Goal: Book appointment/travel/reservation

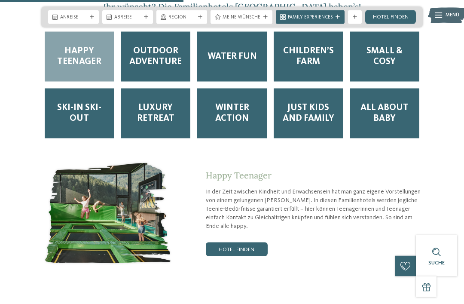
scroll to position [1207, 0]
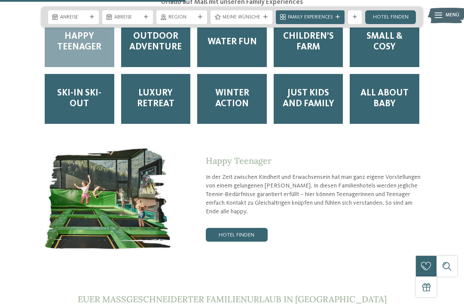
click at [238, 239] on link "Hotel finden" at bounding box center [237, 235] width 62 height 14
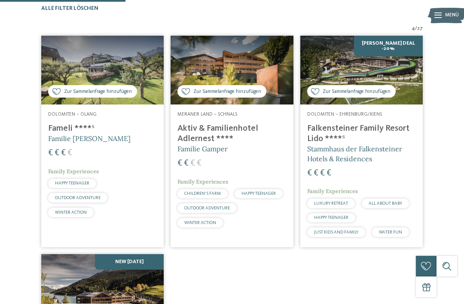
click at [391, 81] on img at bounding box center [361, 70] width 122 height 69
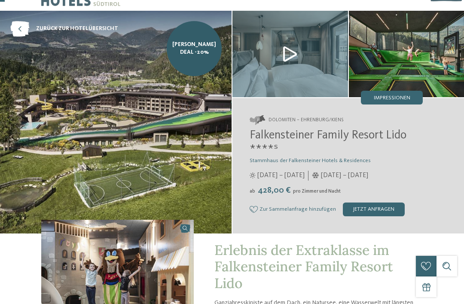
click at [378, 207] on div "jetzt anfragen" at bounding box center [374, 209] width 62 height 14
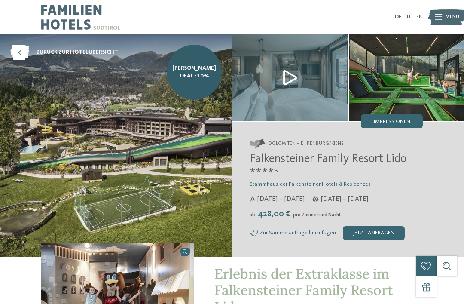
click at [308, 186] on span "Stammhaus der Falkensteiner Hotels & Residences" at bounding box center [310, 184] width 121 height 6
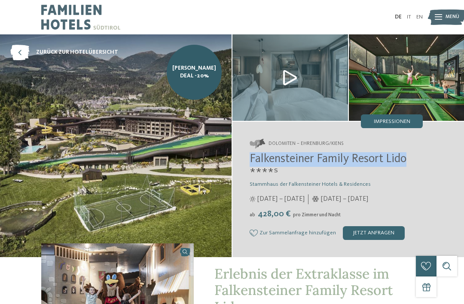
copy span "Falkensteiner Family Resort Lido"
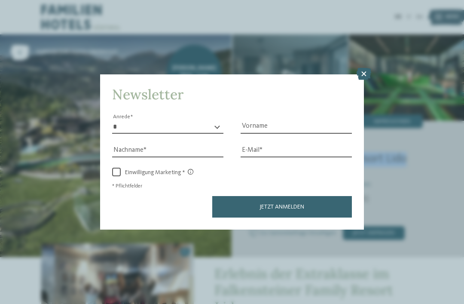
click at [358, 68] on icon at bounding box center [364, 74] width 15 height 12
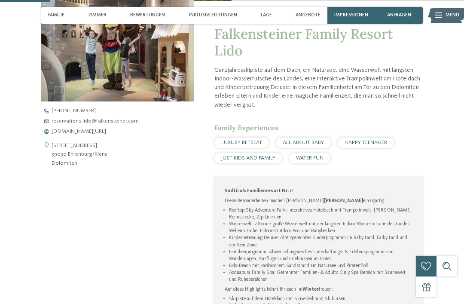
scroll to position [256, 0]
click at [70, 129] on span "www.falkensteiner.com/lido" at bounding box center [79, 132] width 55 height 6
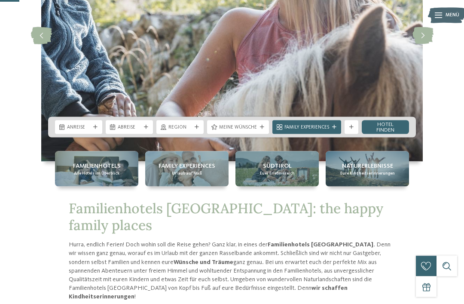
scroll to position [125, 0]
click at [92, 129] on div at bounding box center [95, 127] width 7 height 4
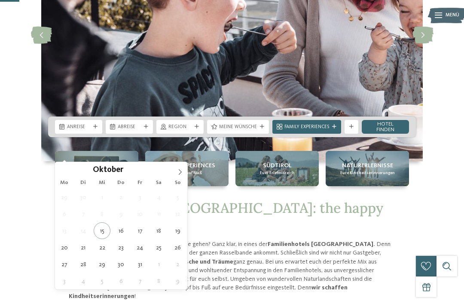
click at [184, 174] on span at bounding box center [180, 169] width 15 height 15
click at [179, 170] on icon at bounding box center [180, 172] width 6 height 6
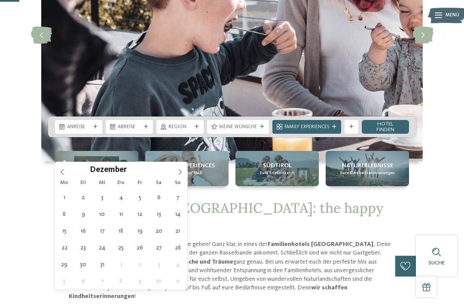
type div "25.12.2025"
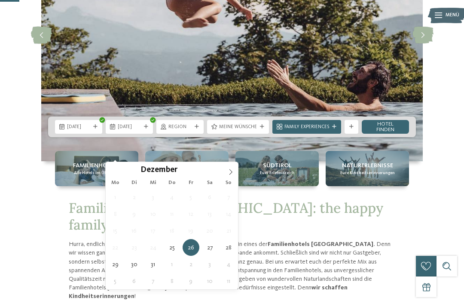
type div "30.12.2025"
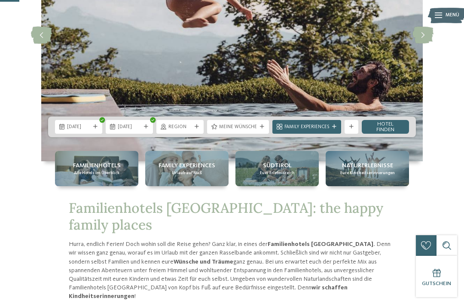
click at [388, 134] on link "Hotel finden" at bounding box center [385, 127] width 47 height 14
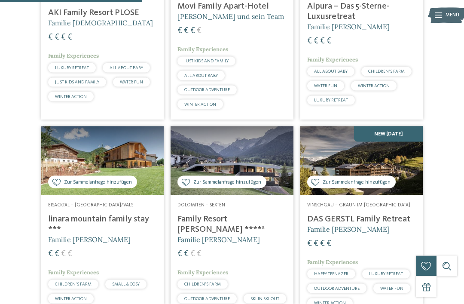
scroll to position [542, 0]
click at [369, 224] on h4 "DAS GERSTL Family Retreat" at bounding box center [361, 219] width 109 height 10
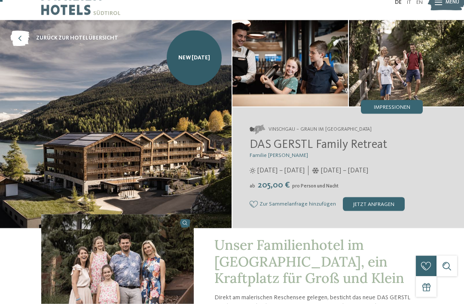
scroll to position [16, 0]
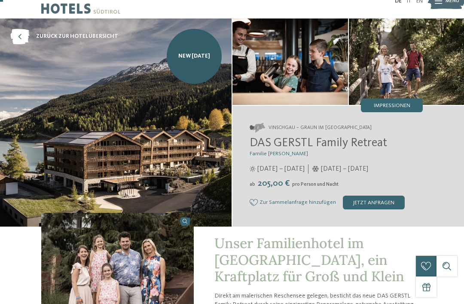
click at [383, 201] on div "jetzt anfragen" at bounding box center [374, 202] width 62 height 14
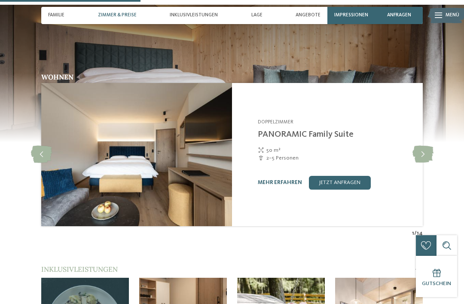
scroll to position [706, 0]
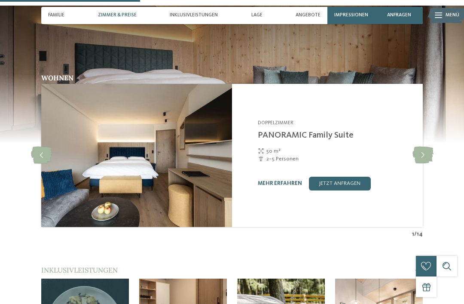
click at [421, 146] on icon at bounding box center [422, 154] width 21 height 17
click at [424, 146] on icon at bounding box center [422, 154] width 21 height 17
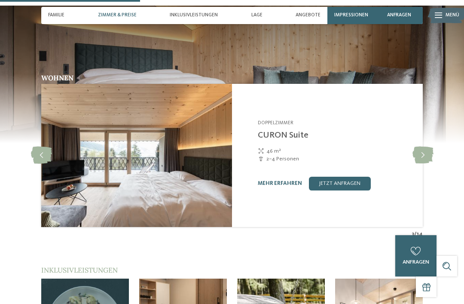
click at [39, 146] on icon at bounding box center [41, 154] width 21 height 17
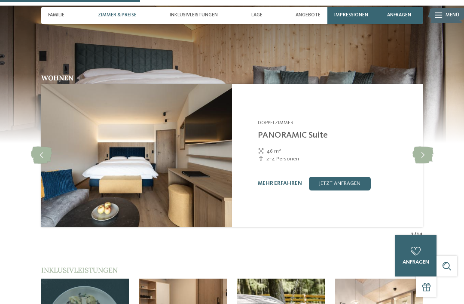
click at [45, 147] on icon at bounding box center [41, 154] width 21 height 17
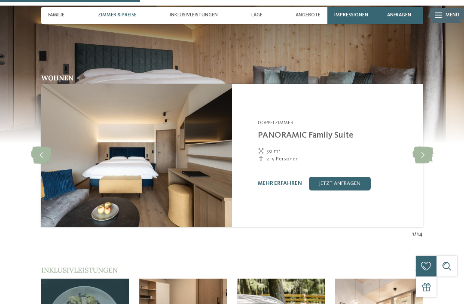
click at [284, 180] on link "mehr erfahren" at bounding box center [280, 183] width 44 height 6
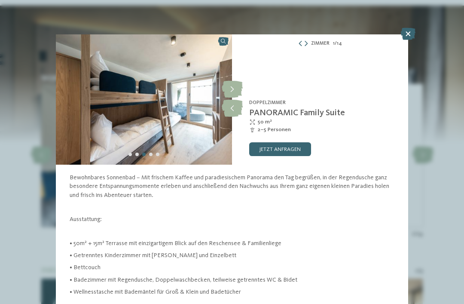
scroll to position [3, 0]
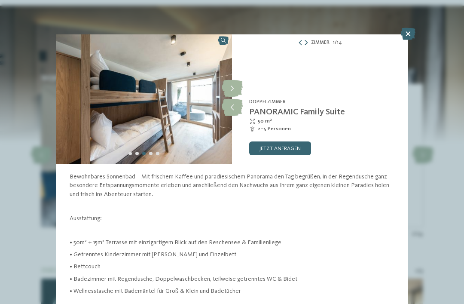
click at [291, 146] on link "jetzt anfragen" at bounding box center [280, 148] width 62 height 14
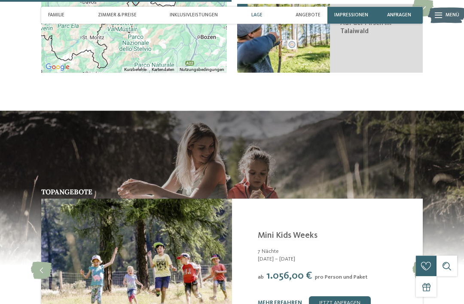
scroll to position [1288, 0]
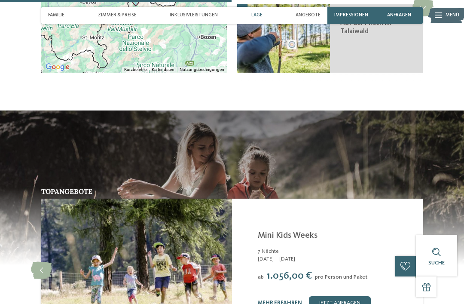
click at [112, 13] on span "Zimmer & Preise" at bounding box center [117, 15] width 39 height 6
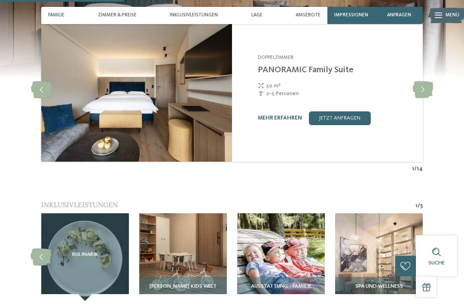
scroll to position [659, 0]
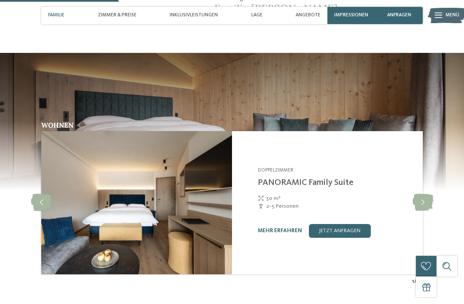
click at [112, 14] on span "Zimmer & Preise" at bounding box center [117, 15] width 39 height 6
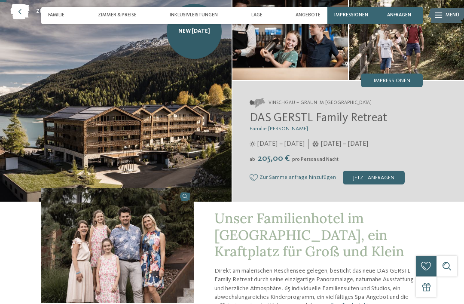
scroll to position [0, 0]
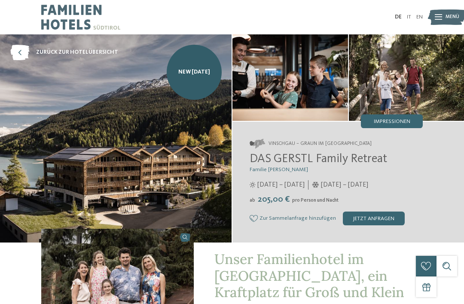
click at [20, 48] on icon at bounding box center [19, 52] width 19 height 15
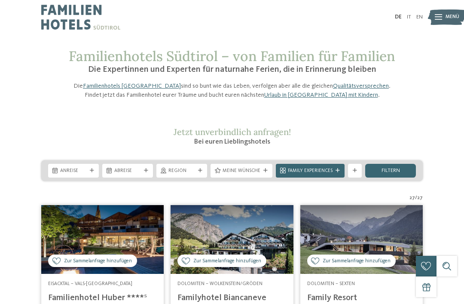
click at [263, 173] on icon at bounding box center [265, 170] width 4 height 4
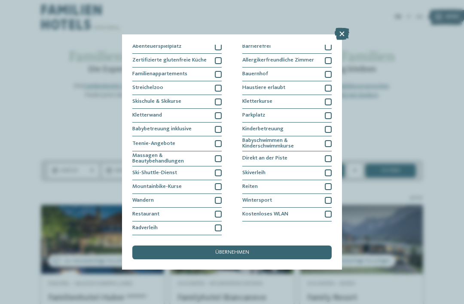
scroll to position [95, 0]
click at [219, 140] on div at bounding box center [218, 143] width 7 height 7
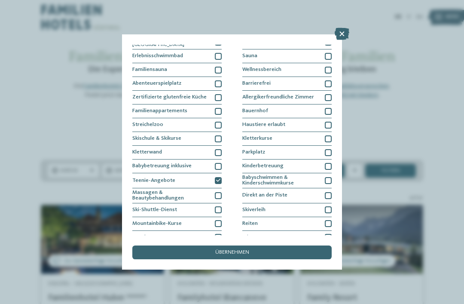
scroll to position [20, 0]
click at [329, 96] on div at bounding box center [328, 98] width 7 height 7
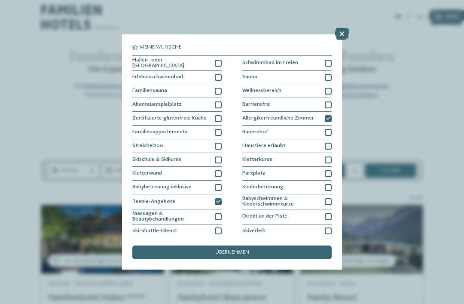
scroll to position [0, 0]
click at [329, 74] on div at bounding box center [328, 77] width 7 height 7
click at [330, 88] on div at bounding box center [328, 91] width 7 height 7
click at [220, 60] on div at bounding box center [218, 63] width 7 height 7
click at [219, 70] on div "Erlebnisschwimmbad" at bounding box center [176, 77] width 89 height 14
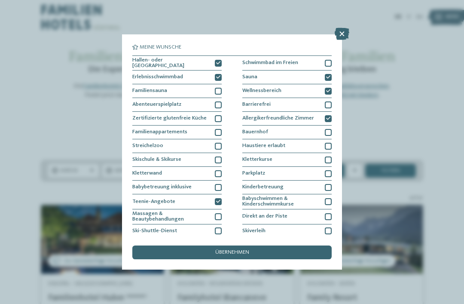
click at [216, 129] on div at bounding box center [218, 132] width 7 height 7
click at [219, 130] on icon at bounding box center [218, 132] width 4 height 4
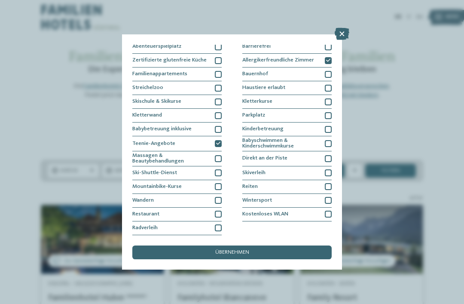
scroll to position [124, 0]
click at [264, 245] on div "übernehmen" at bounding box center [231, 252] width 199 height 14
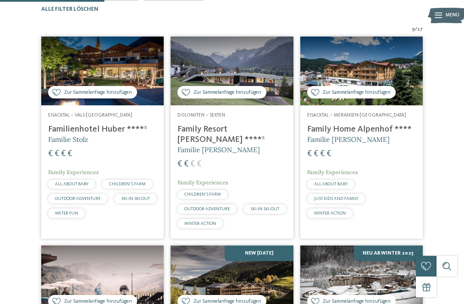
scroll to position [228, 0]
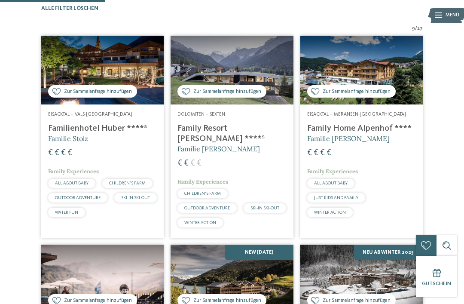
click at [219, 140] on h4 "Family Resort [PERSON_NAME] ****ˢ" at bounding box center [231, 133] width 109 height 21
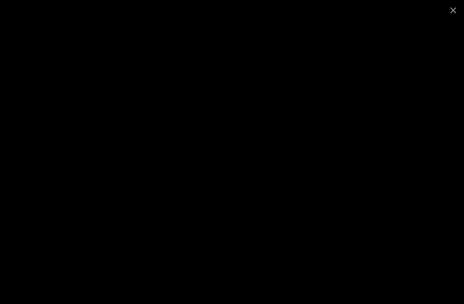
click at [450, 9] on span at bounding box center [452, 10] width 21 height 20
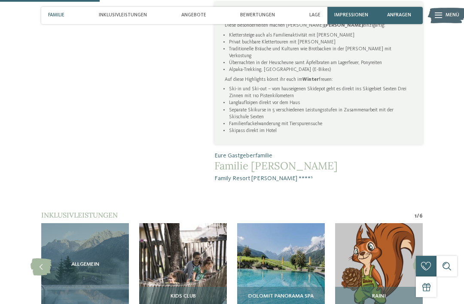
scroll to position [467, 0]
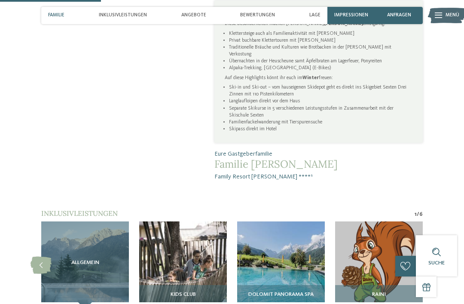
click at [174, 238] on img at bounding box center [183, 265] width 88 height 88
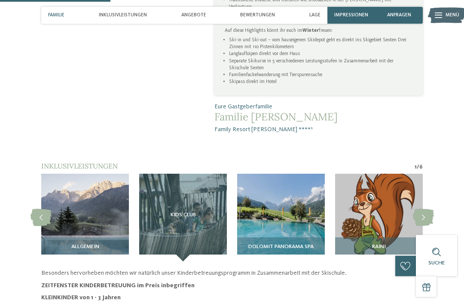
scroll to position [507, 0]
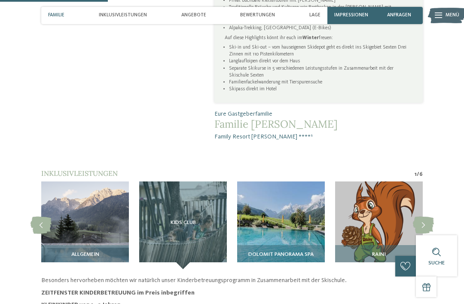
click at [291, 192] on img at bounding box center [281, 225] width 88 height 88
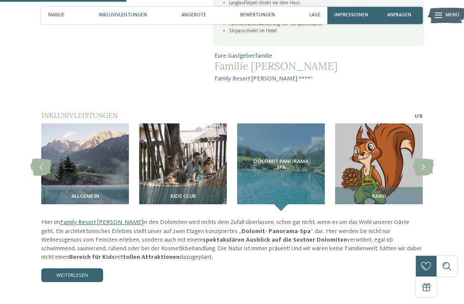
scroll to position [560, 0]
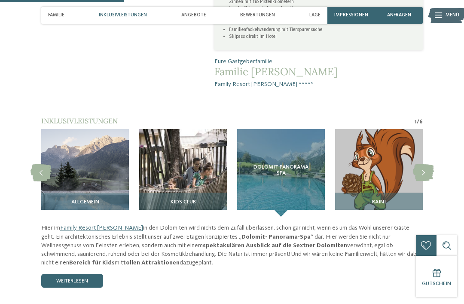
click at [391, 130] on img at bounding box center [379, 173] width 88 height 88
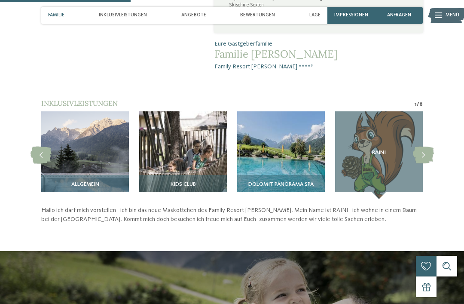
scroll to position [577, 0]
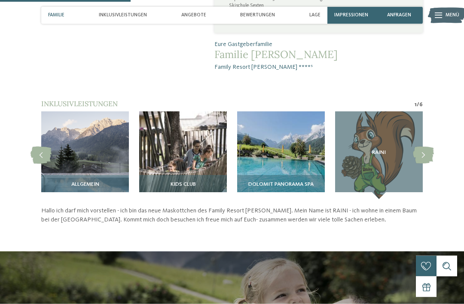
click at [77, 116] on img at bounding box center [85, 156] width 88 height 88
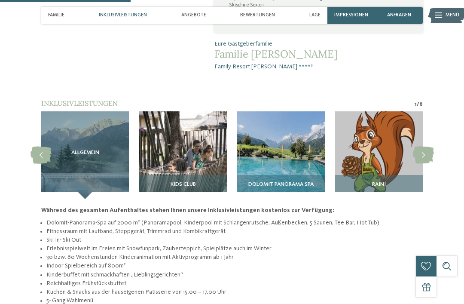
click at [427, 146] on icon at bounding box center [423, 154] width 21 height 17
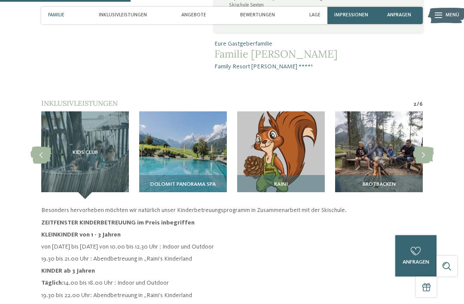
click at [430, 146] on icon at bounding box center [423, 154] width 21 height 17
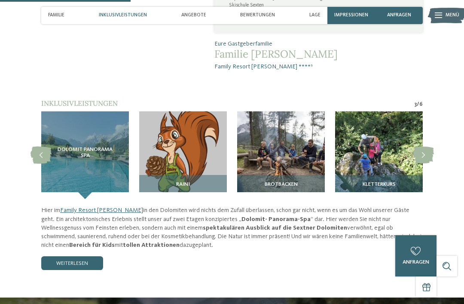
click at [426, 146] on icon at bounding box center [423, 154] width 21 height 17
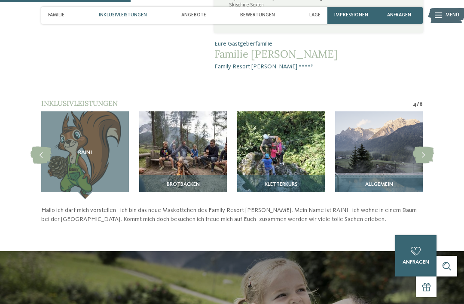
click at [424, 146] on icon at bounding box center [423, 154] width 21 height 17
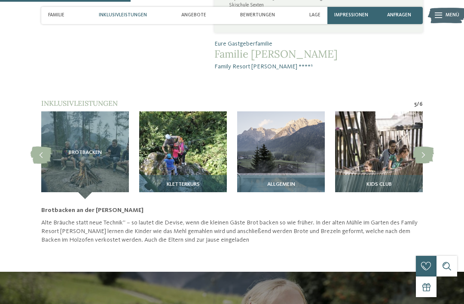
click at [427, 146] on icon at bounding box center [423, 154] width 21 height 17
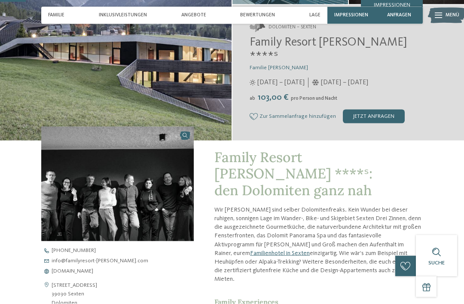
scroll to position [107, 0]
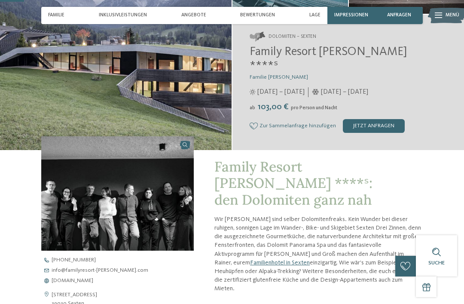
click at [128, 15] on span "Inklusivleistungen" at bounding box center [123, 15] width 48 height 6
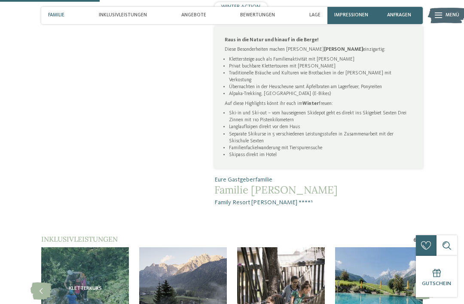
scroll to position [440, 0]
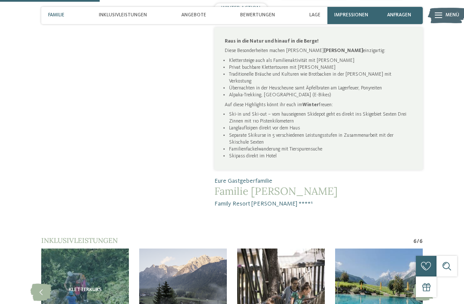
click at [197, 15] on span "Angebote" at bounding box center [193, 15] width 25 height 6
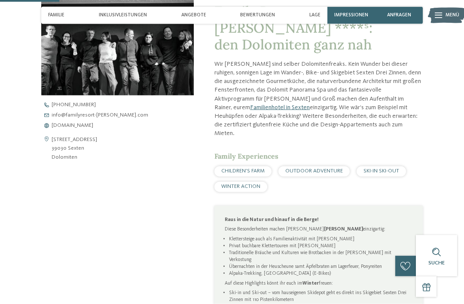
scroll to position [262, 0]
click at [440, 16] on icon at bounding box center [438, 16] width 7 height 6
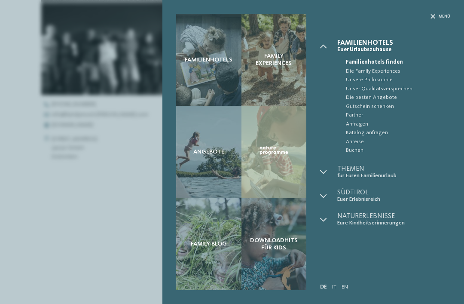
click at [442, 17] on span "Menü" at bounding box center [445, 17] width 12 height 6
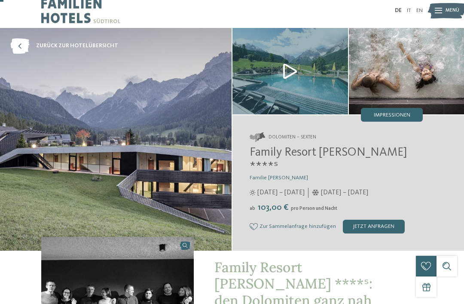
scroll to position [0, 0]
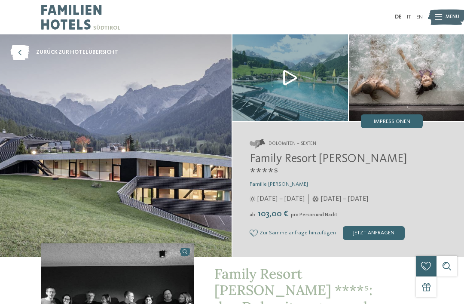
click at [93, 51] on span "zurück zur Hotelübersicht" at bounding box center [77, 53] width 82 height 8
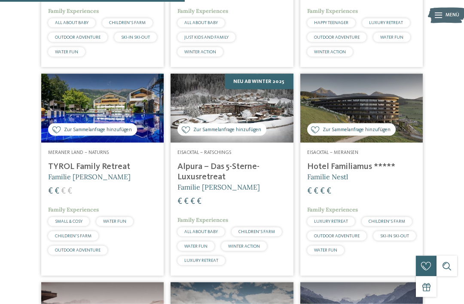
scroll to position [389, 0]
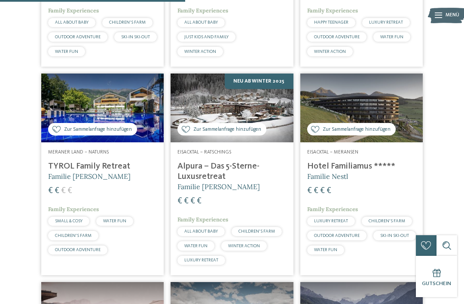
click at [365, 171] on h4 "Hotel Familiamus *****" at bounding box center [361, 166] width 109 height 10
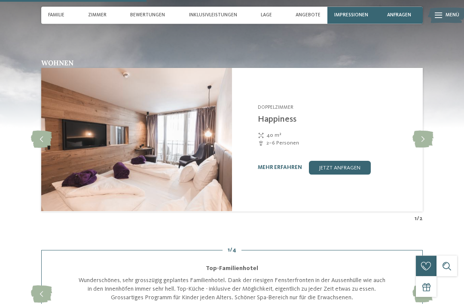
scroll to position [787, 0]
click at [422, 141] on icon at bounding box center [422, 139] width 21 height 17
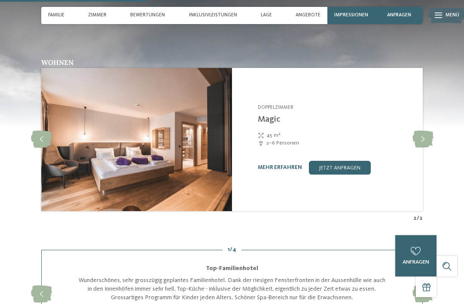
click at [40, 136] on icon at bounding box center [41, 139] width 21 height 17
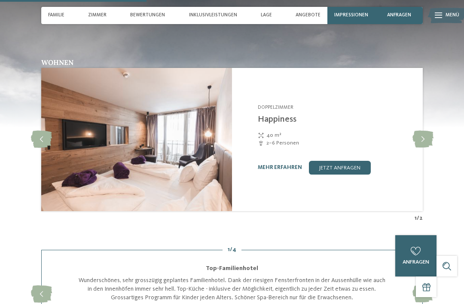
click at [96, 186] on img at bounding box center [136, 139] width 191 height 143
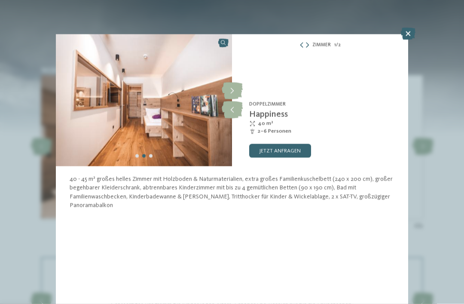
scroll to position [778, 0]
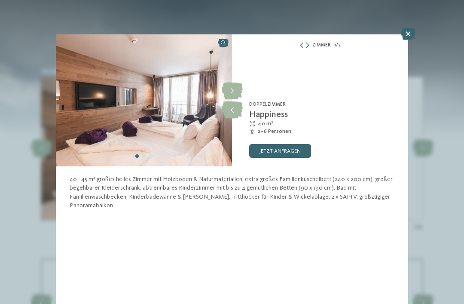
click at [233, 88] on icon at bounding box center [232, 90] width 21 height 17
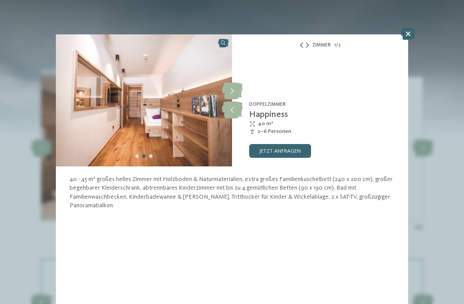
click at [229, 88] on icon at bounding box center [232, 90] width 21 height 17
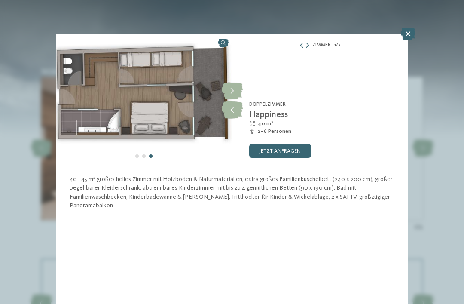
click at [230, 89] on icon at bounding box center [232, 90] width 21 height 17
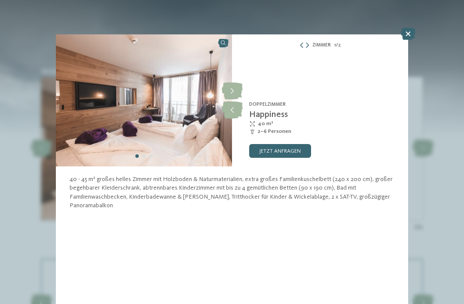
click at [233, 87] on icon at bounding box center [232, 90] width 21 height 17
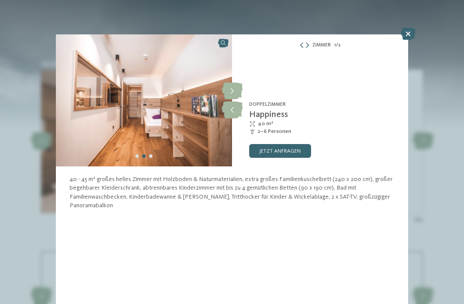
scroll to position [784, 0]
click at [293, 150] on link "jetzt anfragen" at bounding box center [280, 151] width 62 height 14
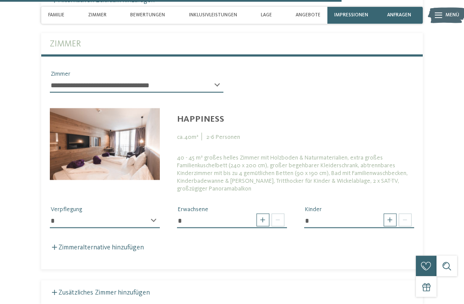
scroll to position [1943, 0]
click at [220, 86] on select "**********" at bounding box center [137, 85] width 174 height 15
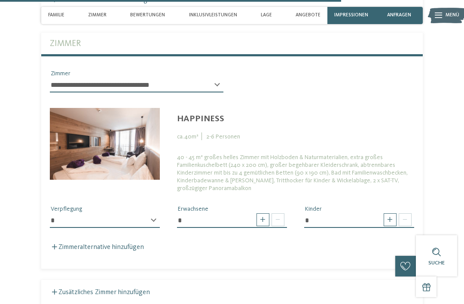
click at [377, 174] on div "40 - 45 m² großes helles Zimmer mit Holzboden & Naturmaterialien, extra großes …" at bounding box center [295, 172] width 237 height 39
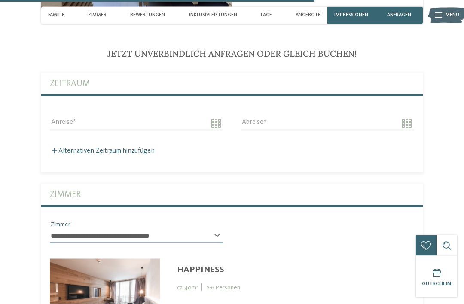
scroll to position [1793, 0]
click at [98, 14] on span "Zimmer" at bounding box center [97, 15] width 18 height 6
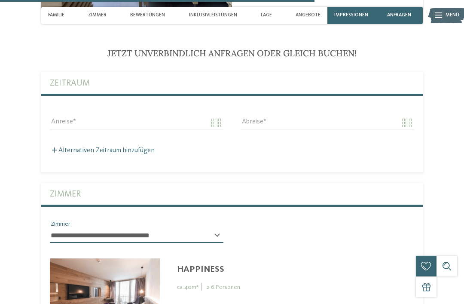
click at [94, 15] on span "Zimmer" at bounding box center [97, 15] width 18 height 6
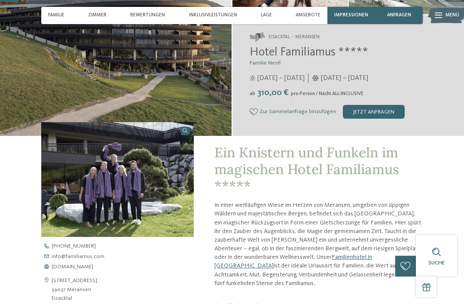
scroll to position [107, 0]
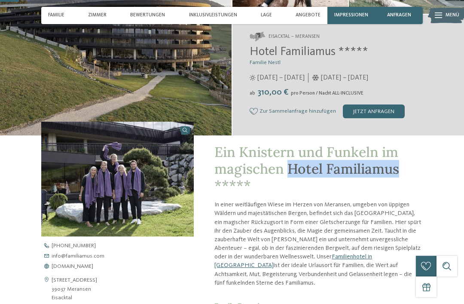
copy span "Hotel Familiamus"
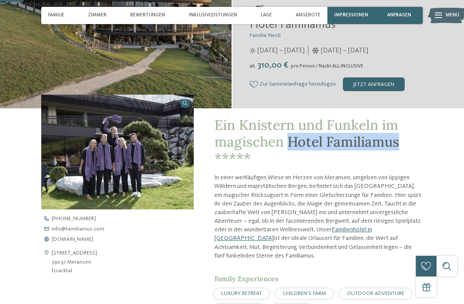
scroll to position [134, 0]
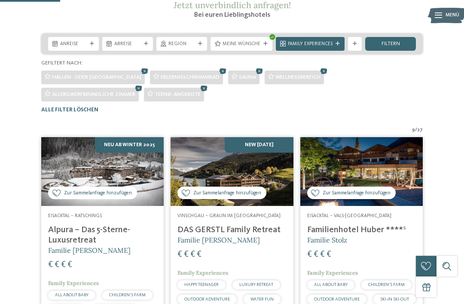
scroll to position [124, 0]
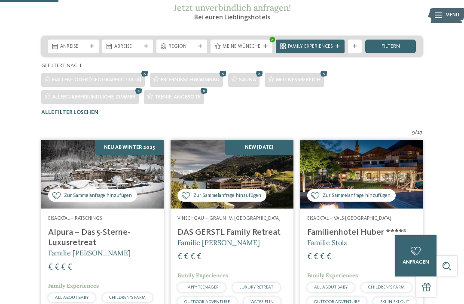
click at [218, 78] on icon at bounding box center [223, 73] width 10 height 9
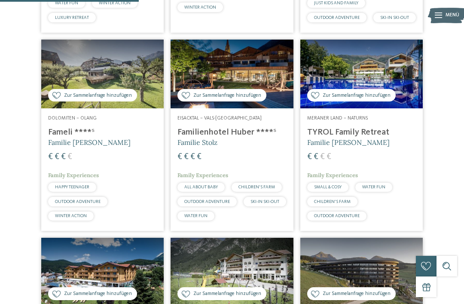
scroll to position [415, 0]
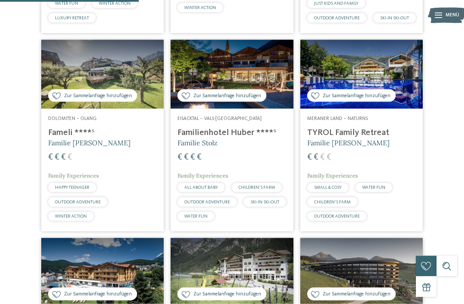
click at [363, 138] on h4 "TYROL Family Retreat" at bounding box center [361, 133] width 109 height 10
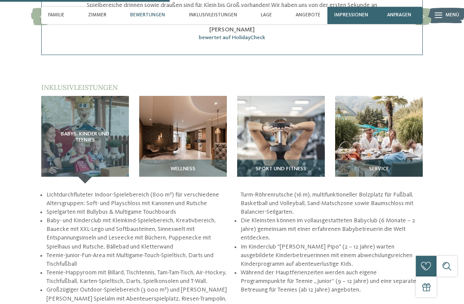
scroll to position [835, 0]
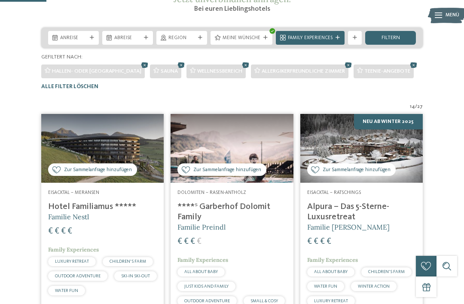
scroll to position [144, 0]
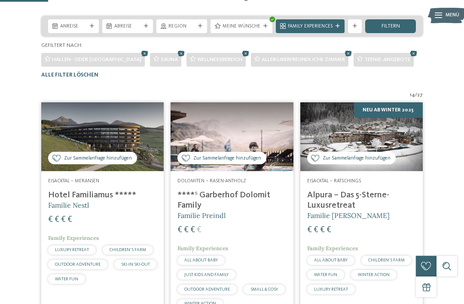
click at [339, 211] on h4 "Alpura – Das 5-Sterne-Luxusretreat" at bounding box center [361, 200] width 109 height 21
